Goal: Task Accomplishment & Management: Manage account settings

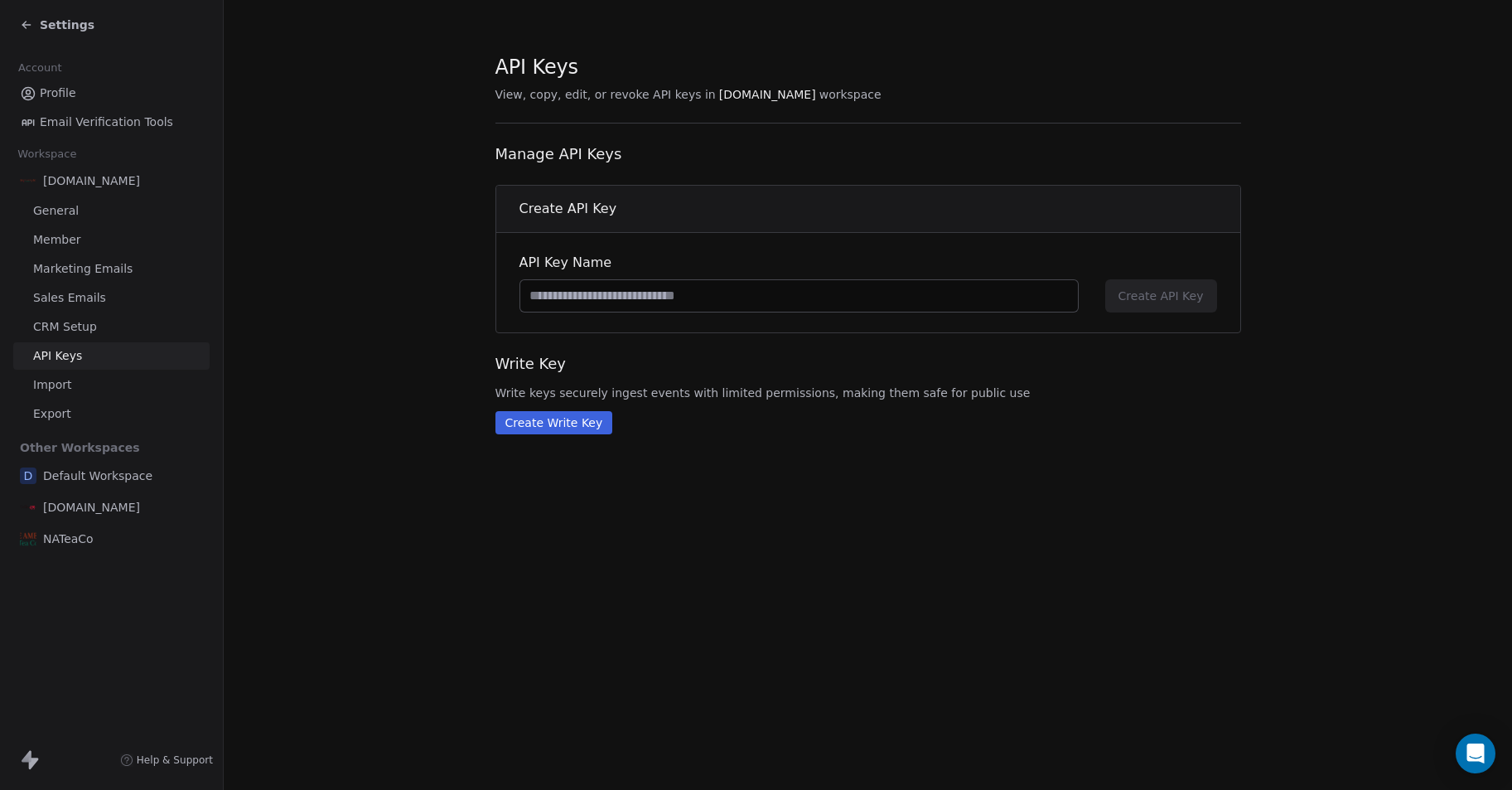
click at [99, 540] on div "NATeaCo" at bounding box center [111, 538] width 197 height 30
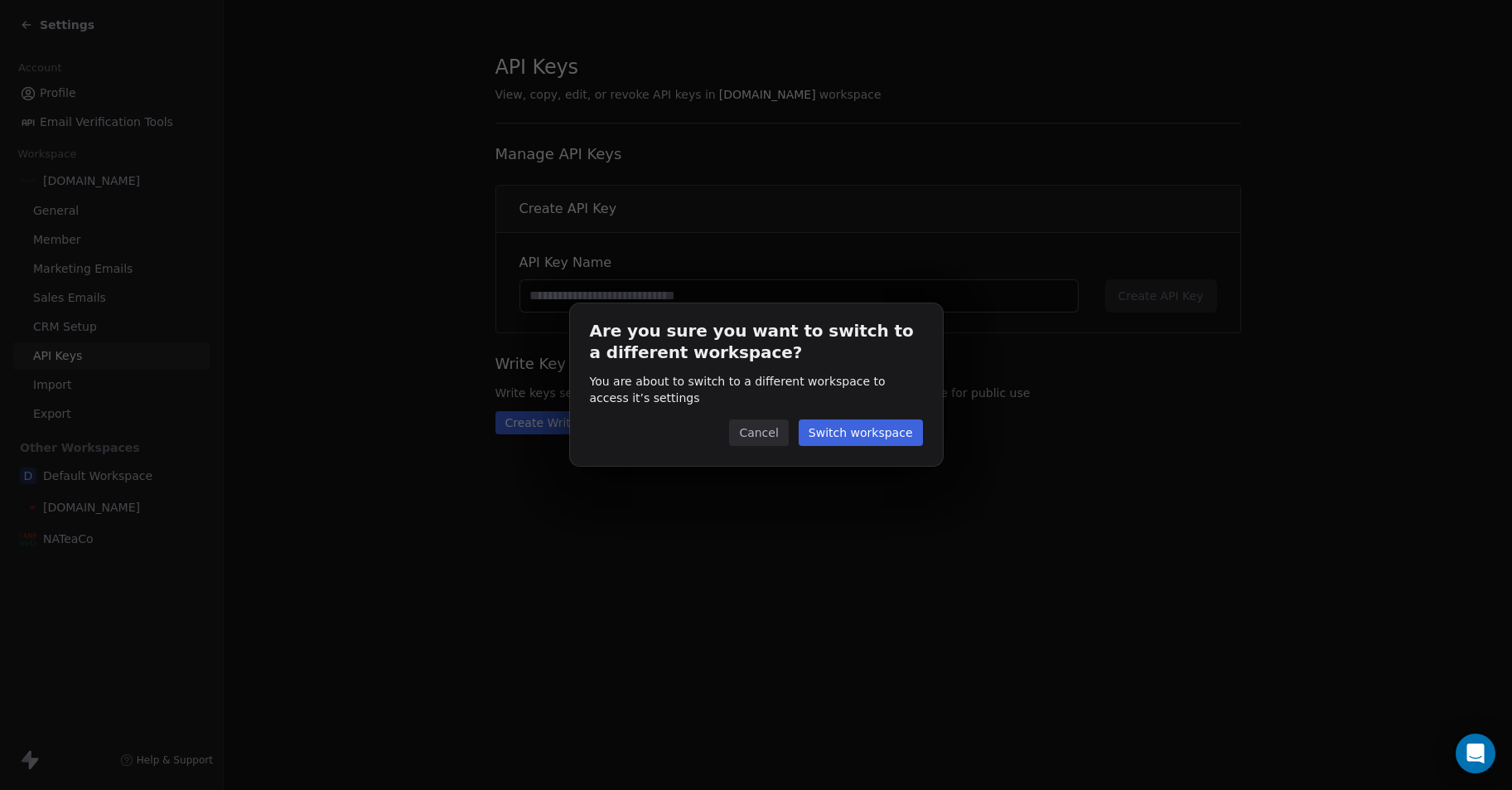
click at [856, 438] on button "Switch workspace" at bounding box center [860, 432] width 124 height 27
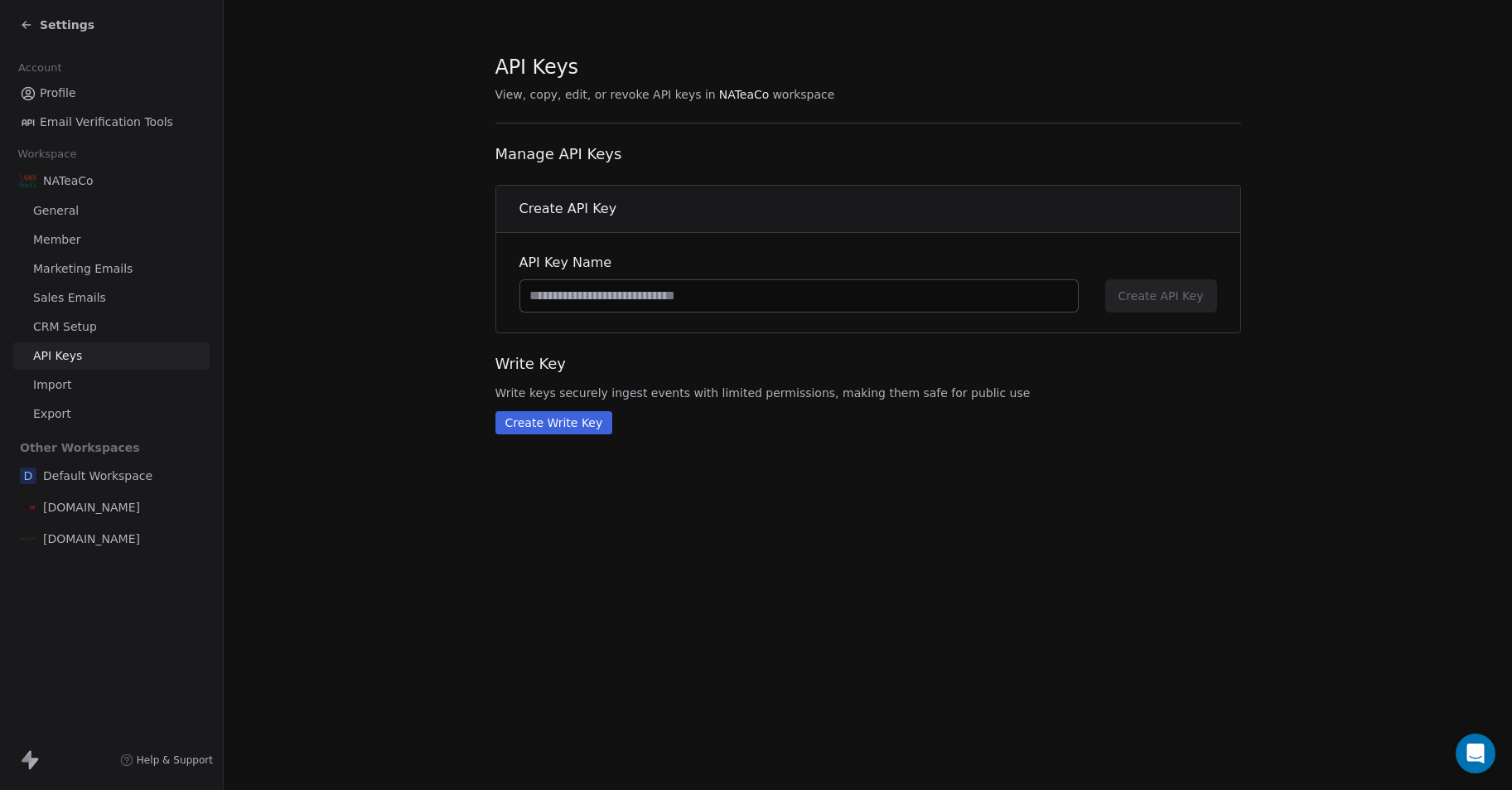
click at [71, 278] on link "Marketing Emails" at bounding box center [111, 269] width 197 height 27
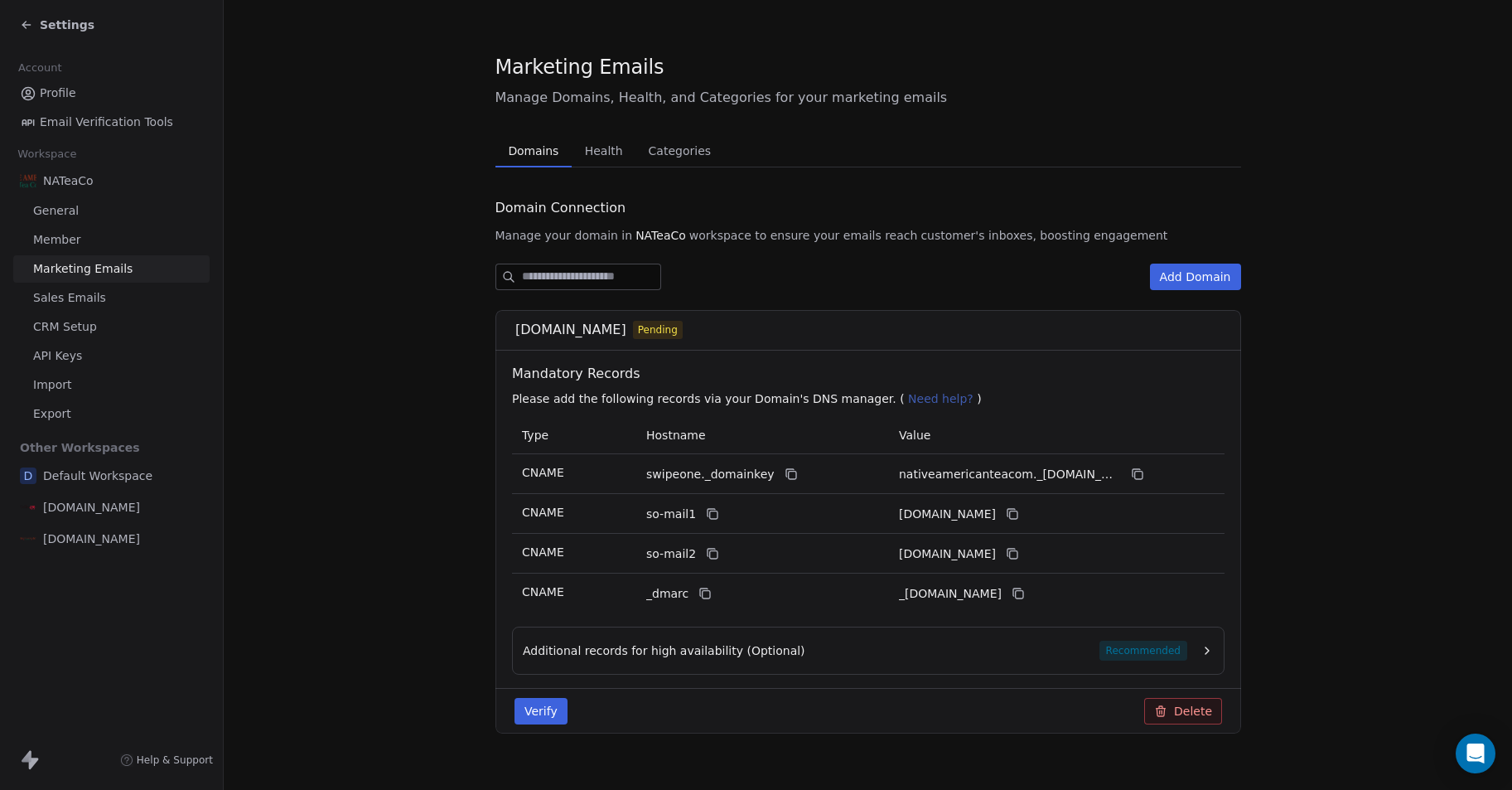
click at [544, 710] on button "Verify" at bounding box center [541, 710] width 53 height 27
click at [74, 241] on span "Member" at bounding box center [58, 240] width 48 height 17
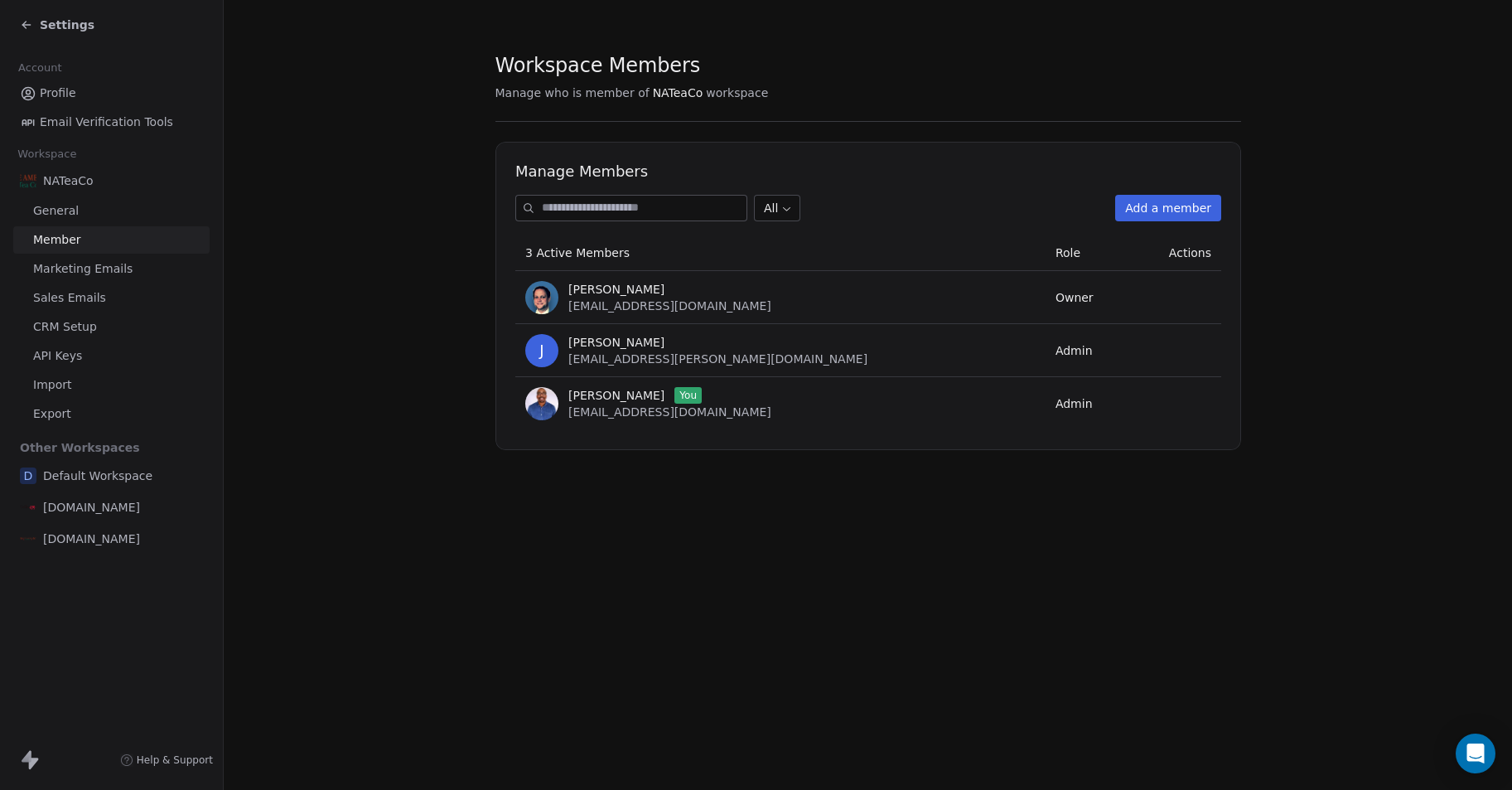
click at [74, 264] on span "Marketing Emails" at bounding box center [83, 269] width 100 height 17
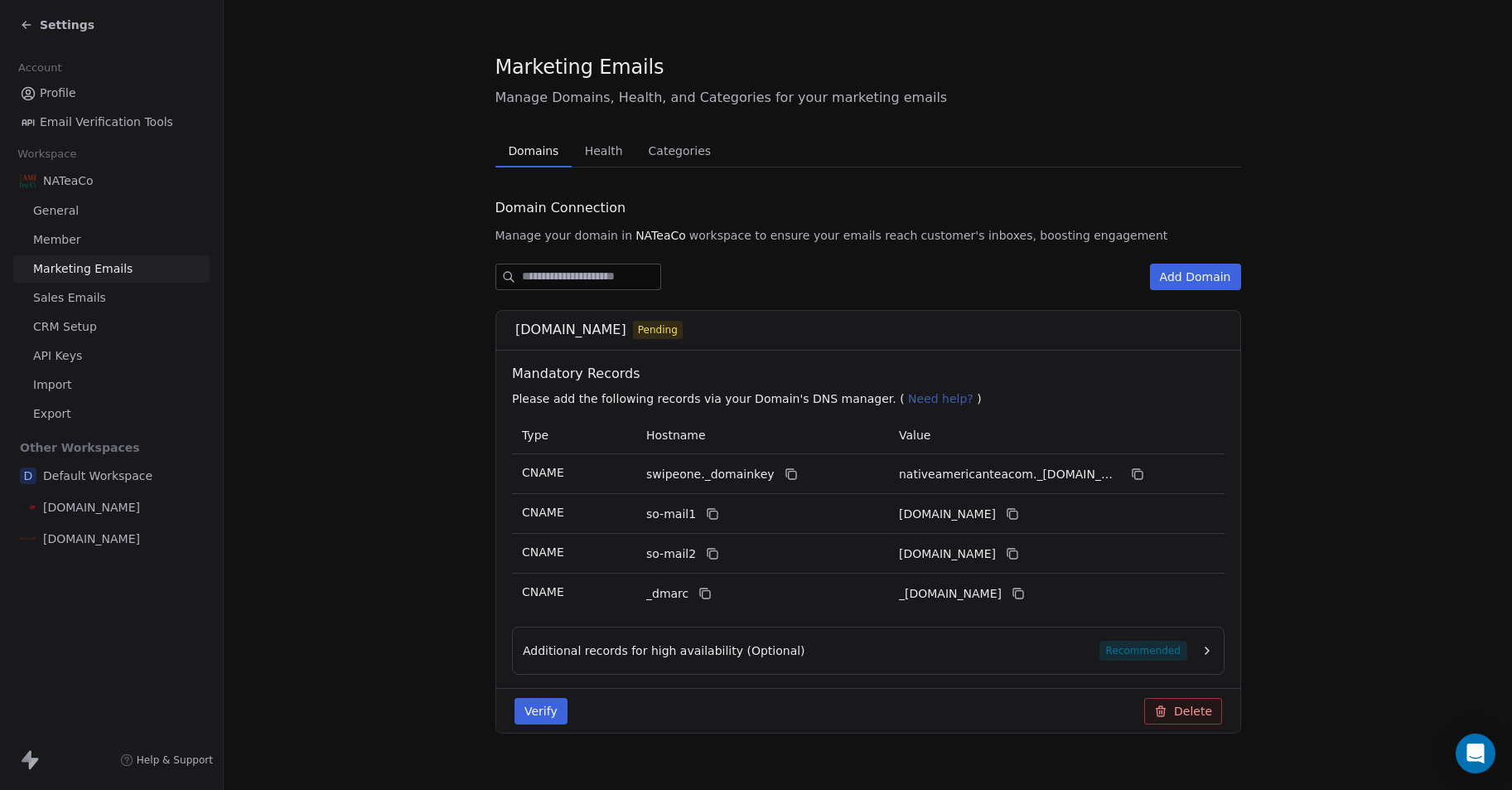
click at [121, 540] on span "[DOMAIN_NAME]" at bounding box center [91, 538] width 97 height 16
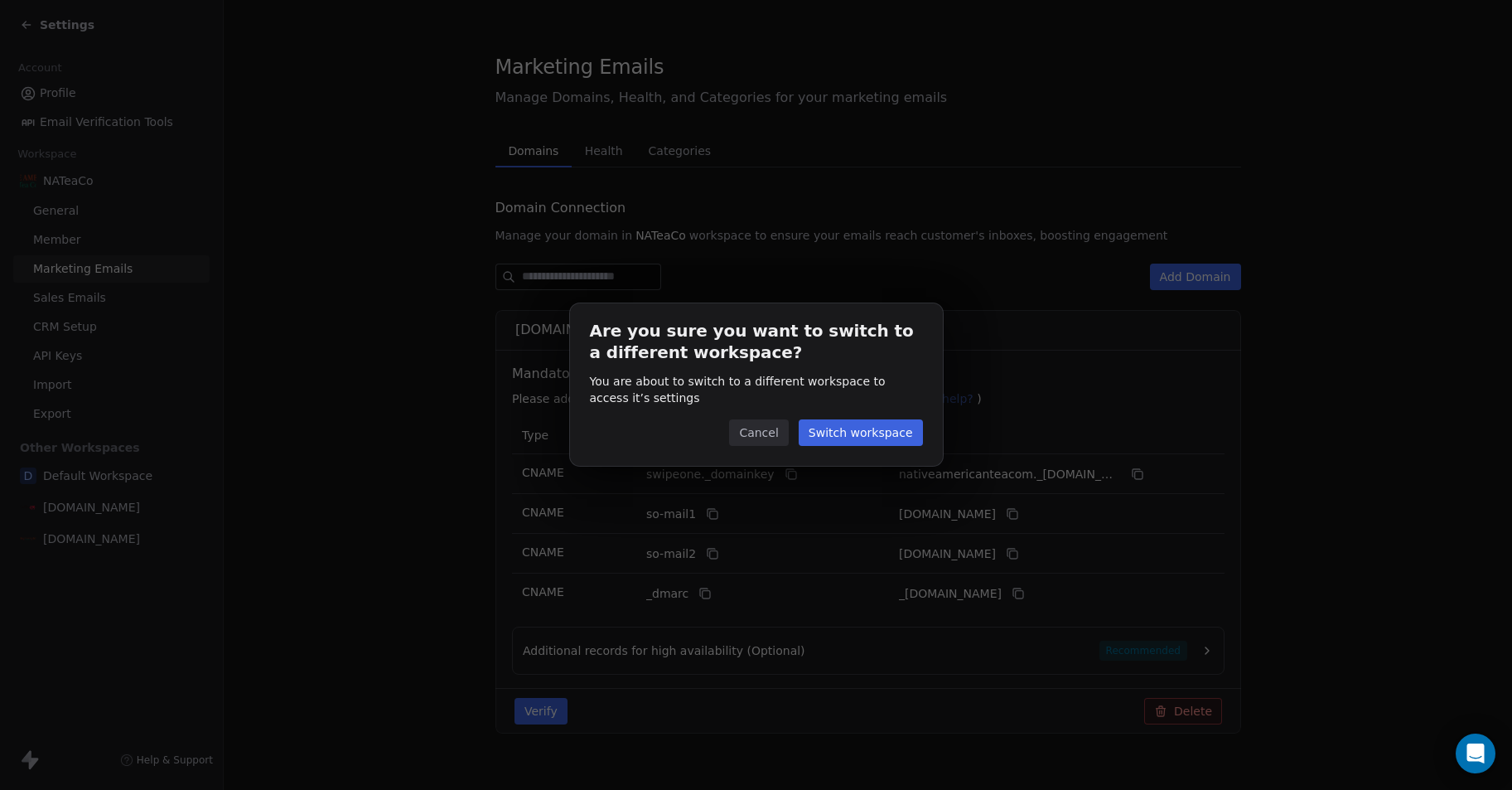
click at [890, 438] on button "Switch workspace" at bounding box center [860, 432] width 124 height 27
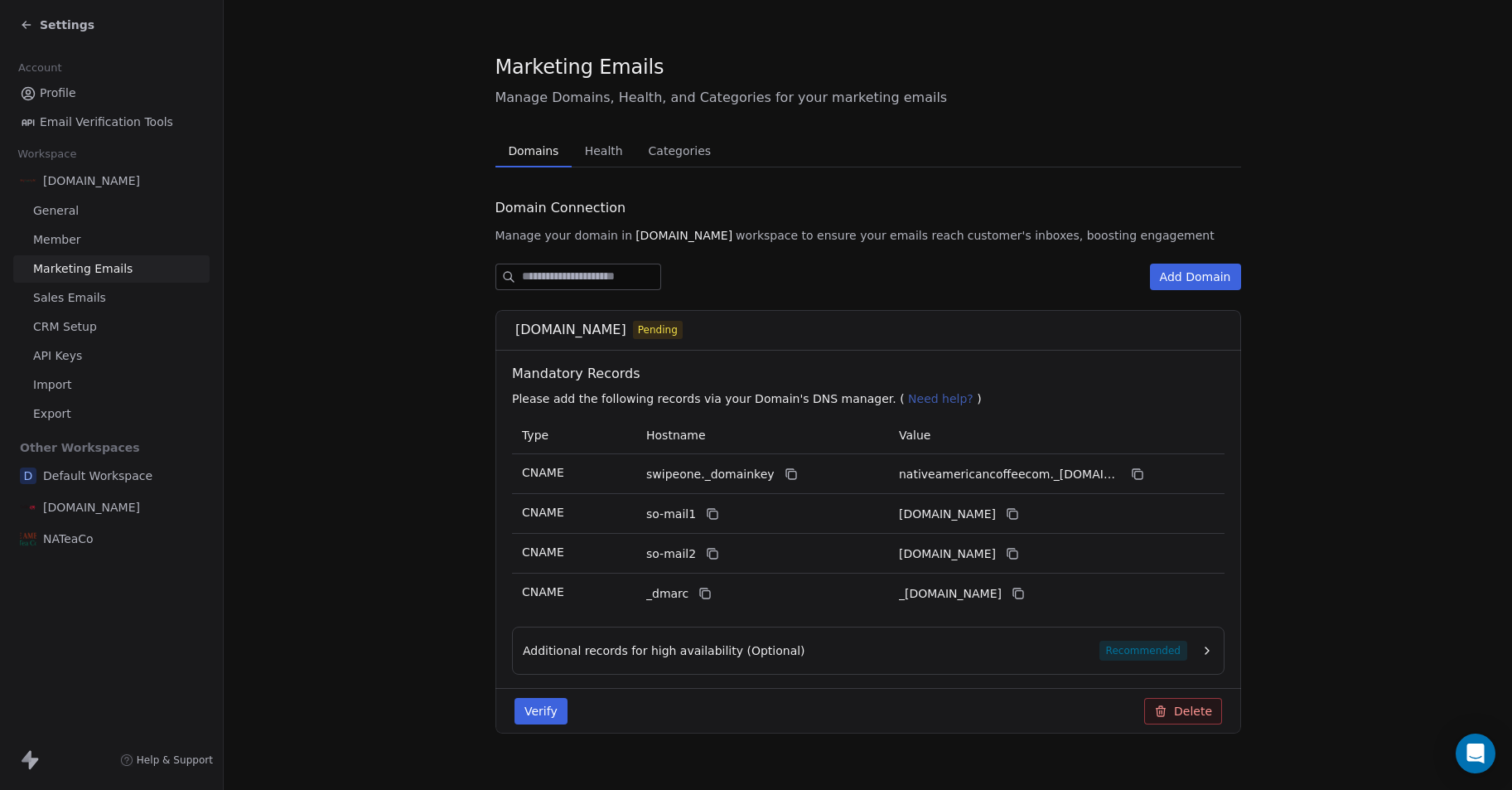
click at [84, 537] on span "NATeaCo" at bounding box center [68, 538] width 51 height 16
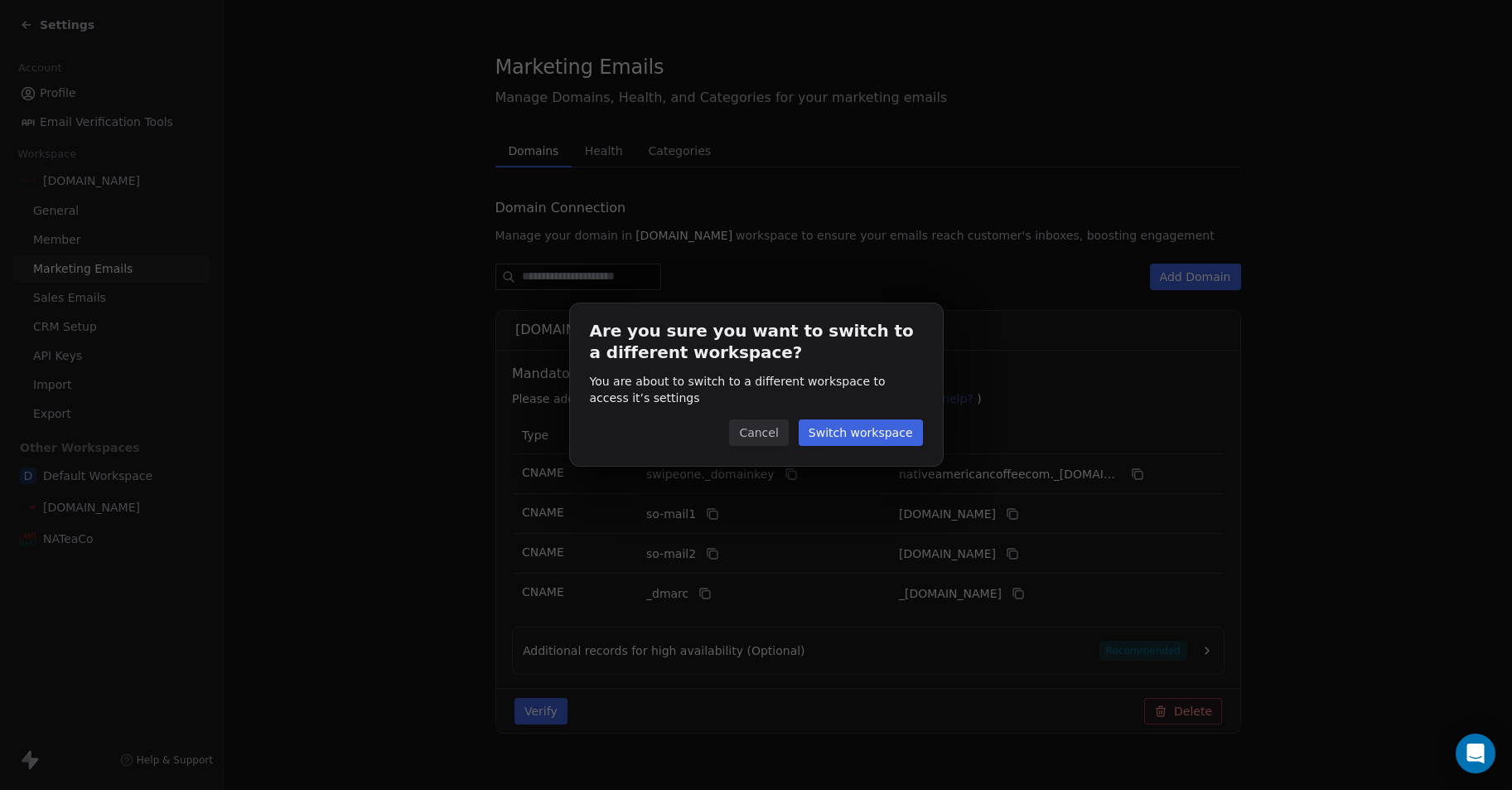
click at [859, 434] on button "Switch workspace" at bounding box center [860, 432] width 124 height 27
